Goal: Contribute content: Contribute content

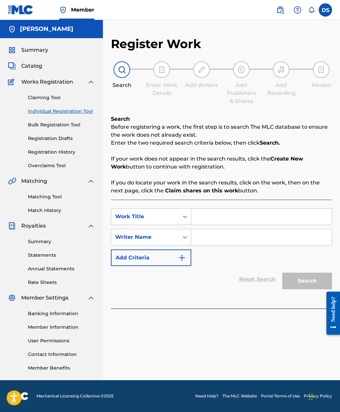
click at [202, 218] on input "Search Form" at bounding box center [261, 217] width 140 height 16
type input "Every Hour"
click at [251, 238] on input "Search Form" at bounding box center [261, 237] width 140 height 16
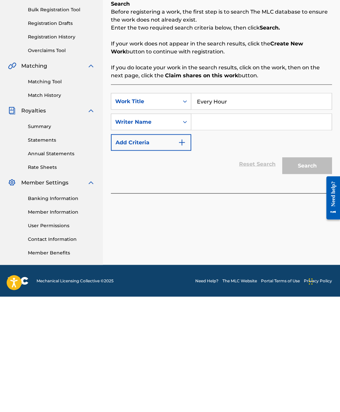
type input "Y"
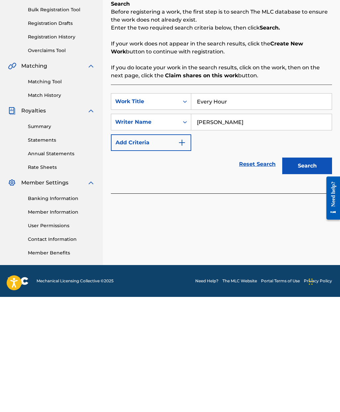
type input "[PERSON_NAME]"
click at [301, 273] on button "Search" at bounding box center [307, 281] width 50 height 17
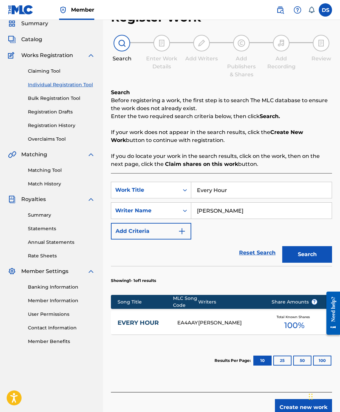
click at [241, 192] on input "Every Hour" at bounding box center [261, 190] width 140 height 16
type input "E"
click at [235, 233] on div "SearchWithCriteria0d0c536a-c719-4a5d-8d03-aa7084e1273d Work Title Balling Balli…" at bounding box center [221, 211] width 221 height 58
click at [313, 251] on button "Search" at bounding box center [307, 254] width 50 height 17
click at [254, 195] on input "Balling Balling" at bounding box center [261, 190] width 140 height 16
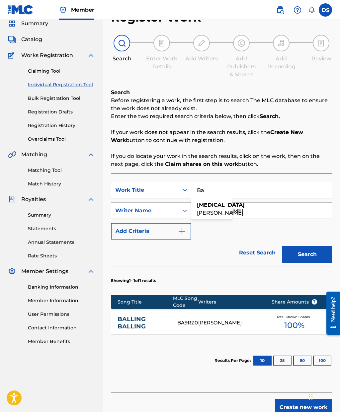
type input "B"
type input "Roll Up"
click at [239, 238] on div "SearchWithCriteria0d0c536a-c719-4a5d-8d03-aa7084e1273d Work Title Roll Up Searc…" at bounding box center [221, 211] width 221 height 58
click at [311, 254] on button "Search" at bounding box center [307, 254] width 50 height 17
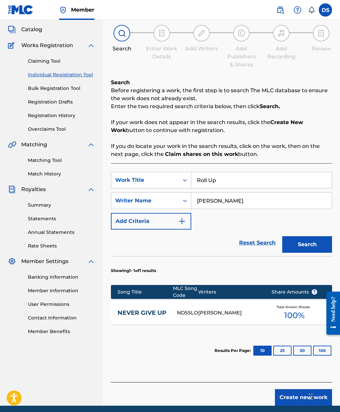
scroll to position [36, 0]
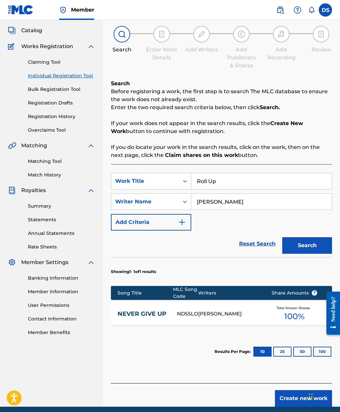
click at [309, 400] on button "Create new work" at bounding box center [303, 399] width 57 height 17
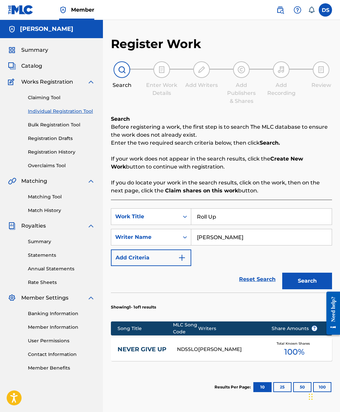
scroll to position [27, 0]
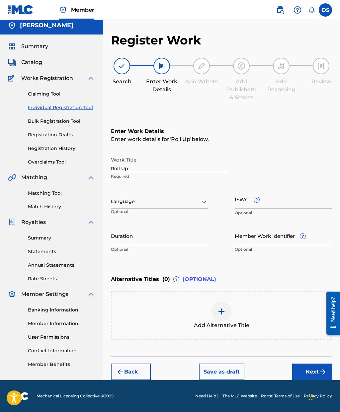
click at [127, 226] on input "Duration" at bounding box center [159, 235] width 97 height 19
type input "03:40"
click at [255, 226] on input "Member Work Identifier ?" at bounding box center [283, 235] width 97 height 19
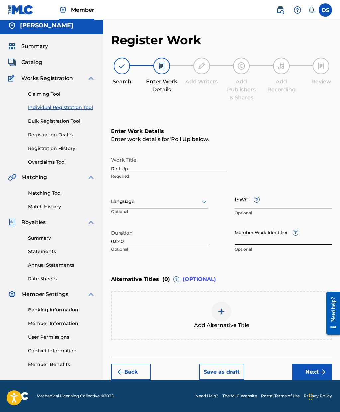
paste input "196554688242"
type input "196554688242"
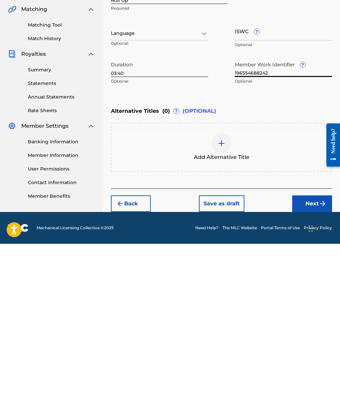
click at [305, 364] on button "Next" at bounding box center [312, 372] width 40 height 17
